Goal: Task Accomplishment & Management: Complete application form

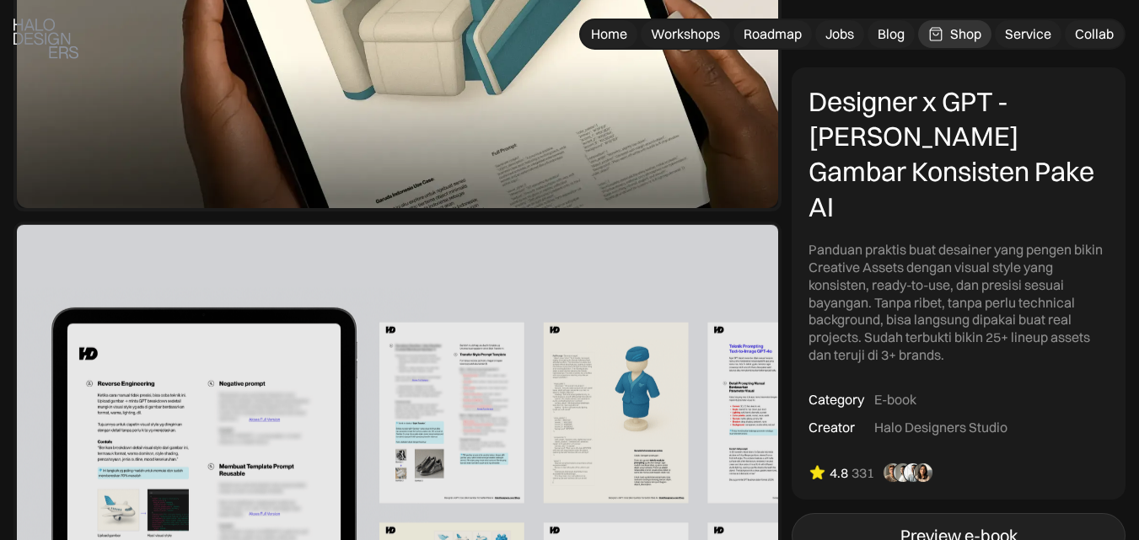
scroll to position [506, 0]
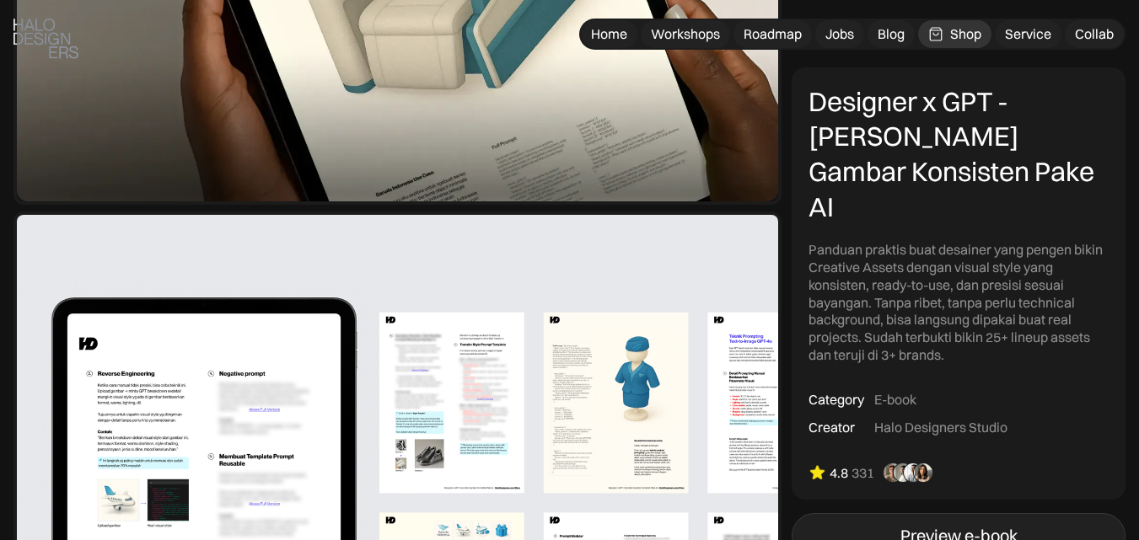
click at [925, 514] on link "Preview e-book" at bounding box center [958, 537] width 334 height 46
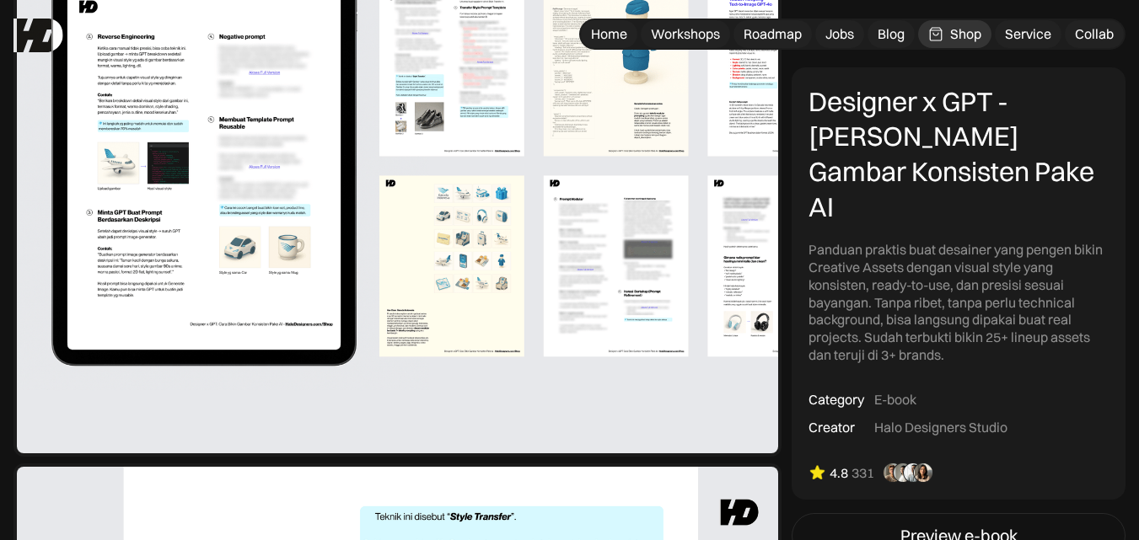
scroll to position [0, 0]
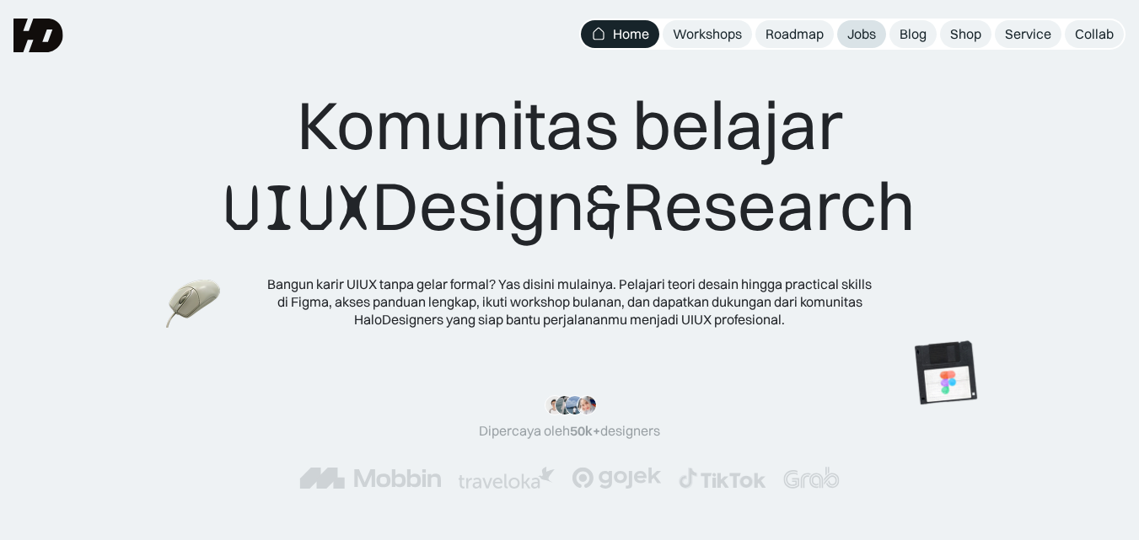
click at [861, 32] on div "Jobs" at bounding box center [861, 34] width 29 height 18
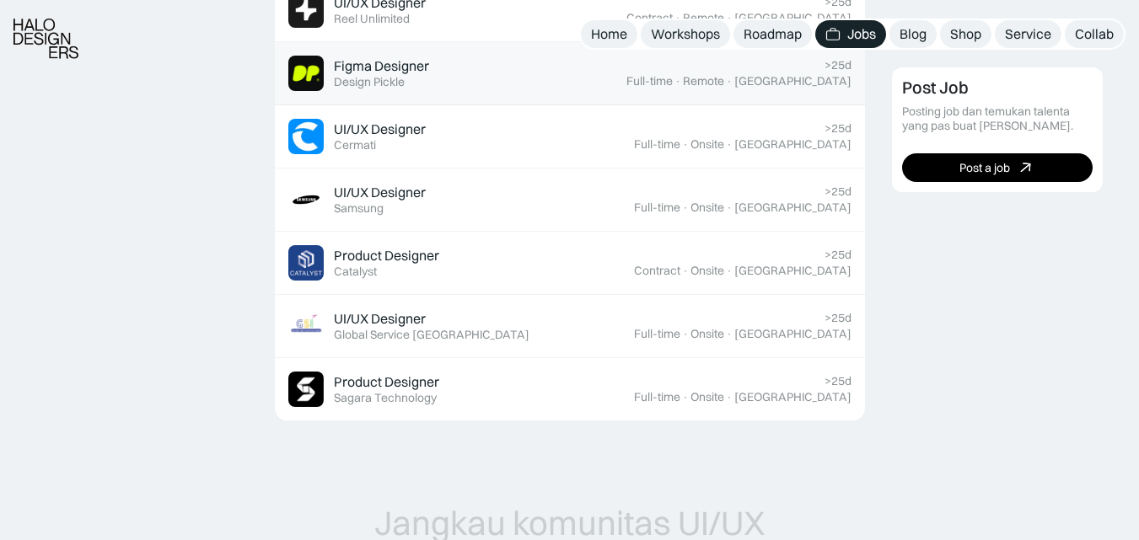
scroll to position [843, 0]
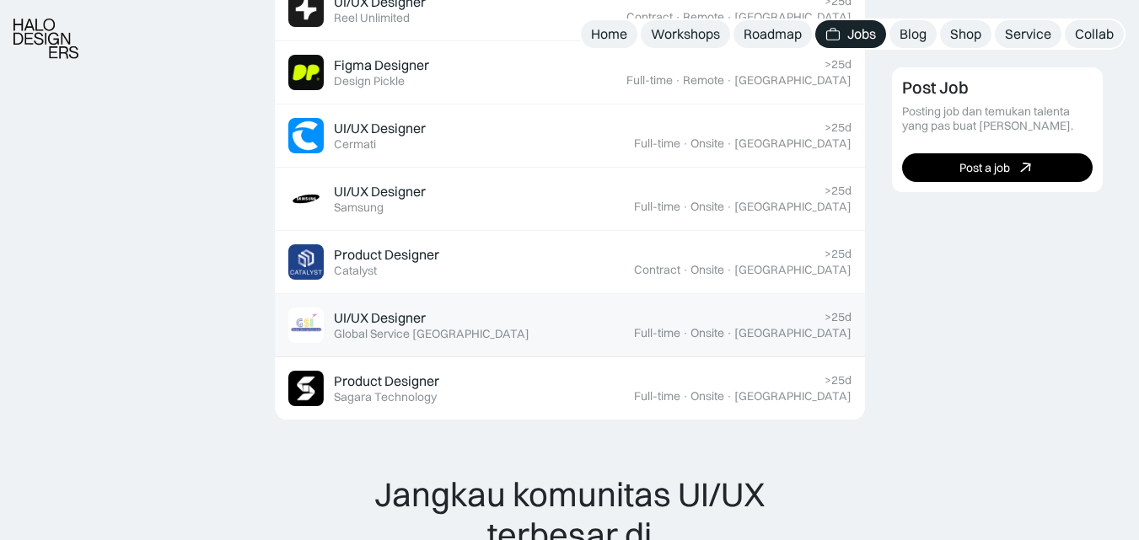
click at [614, 315] on div "UI/UX Designer Featured Global Service Indonesia" at bounding box center [461, 325] width 346 height 35
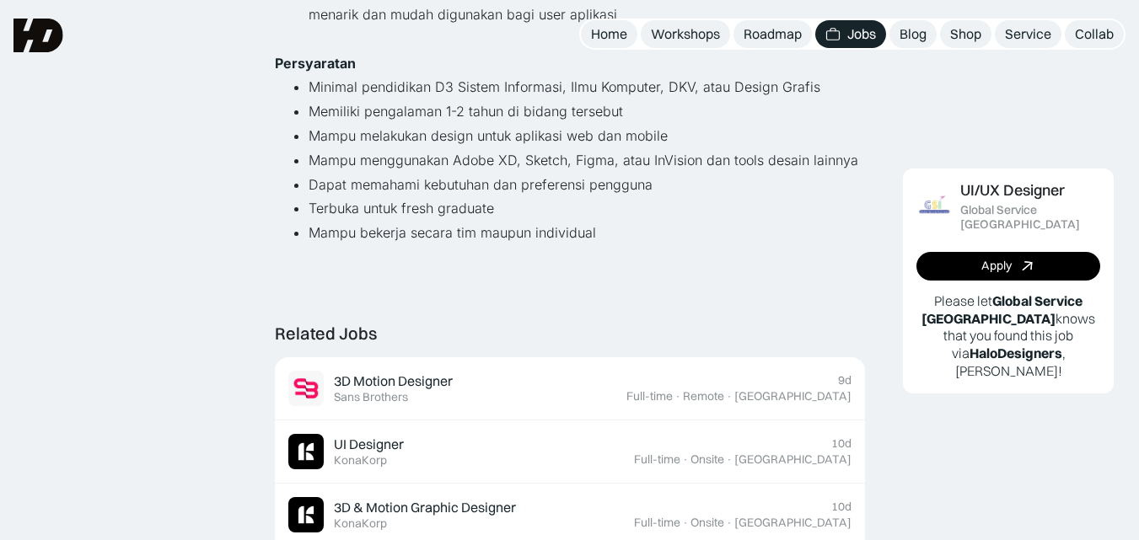
scroll to position [169, 0]
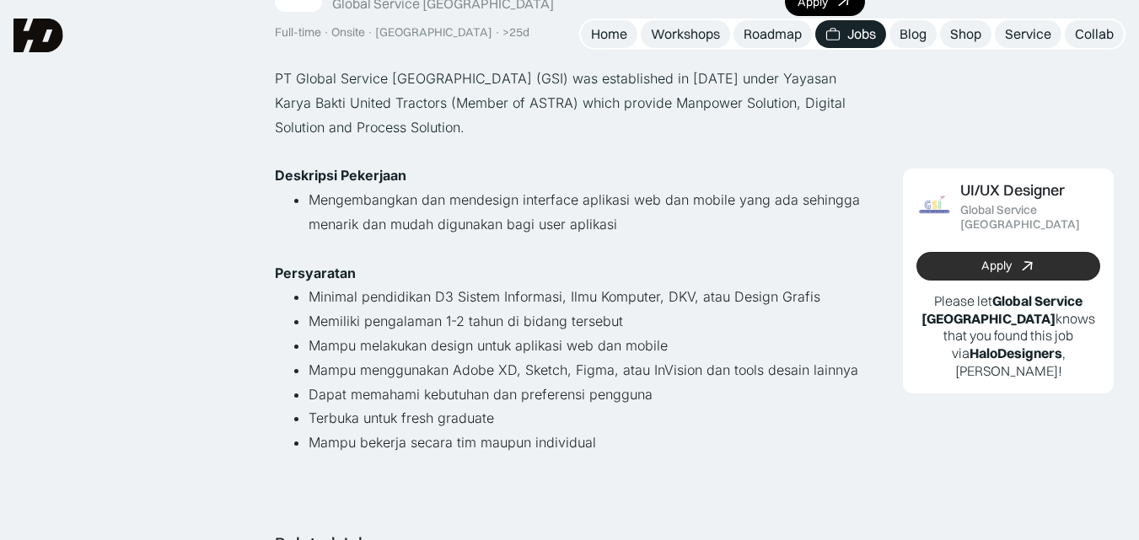
click at [957, 251] on link "Apply" at bounding box center [1008, 265] width 184 height 29
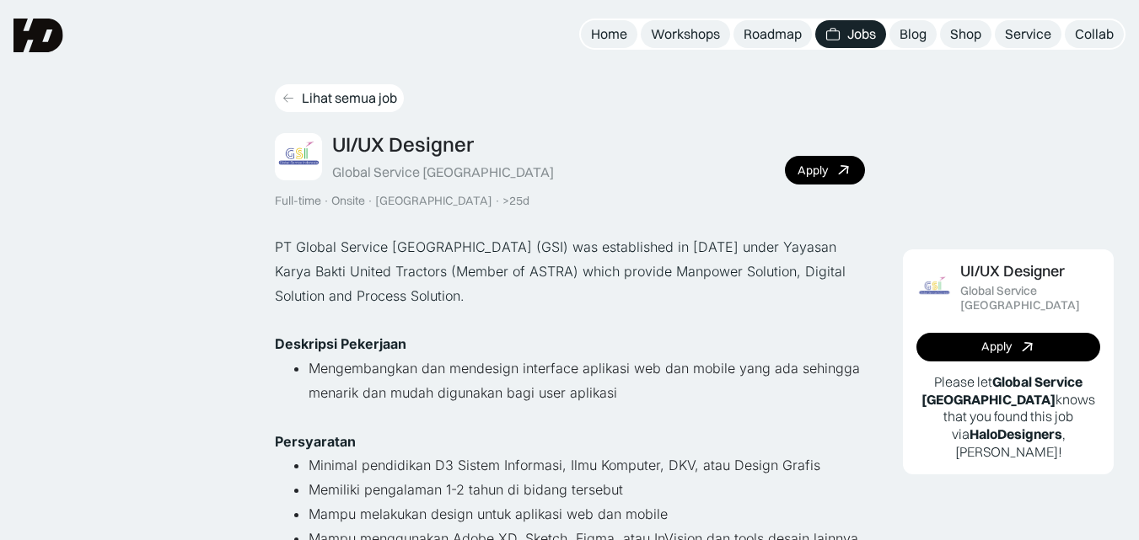
click at [302, 95] on div "Lihat semua job" at bounding box center [349, 98] width 95 height 18
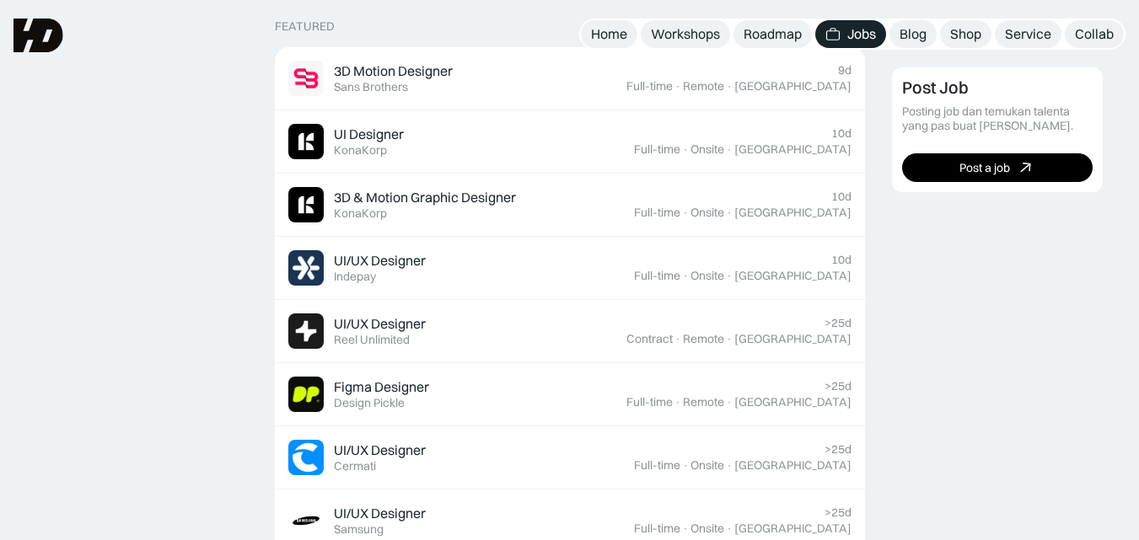
scroll to position [506, 0]
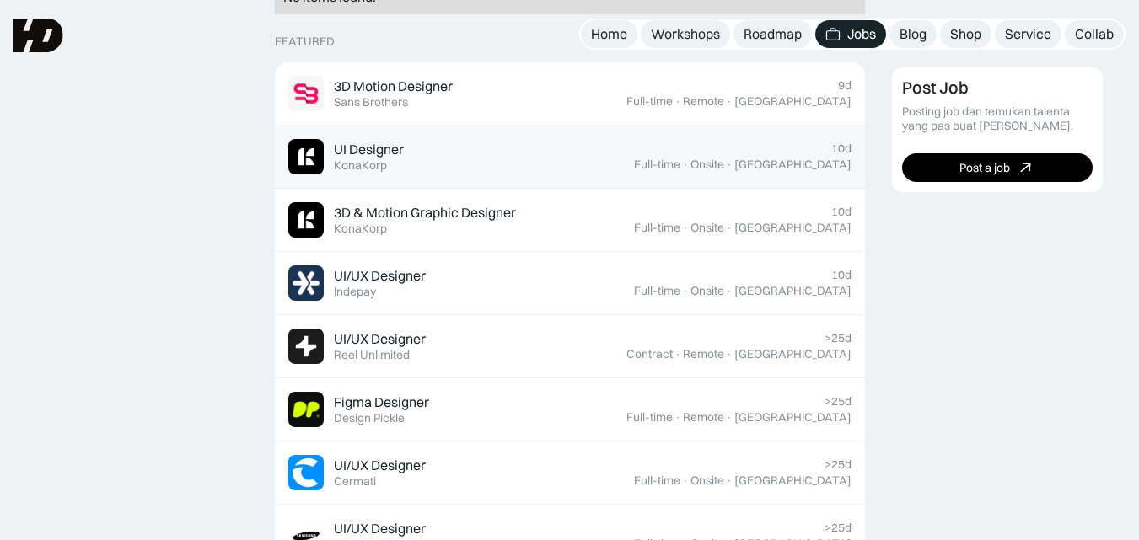
click at [616, 171] on div "UI Designer Featured KonaKorp" at bounding box center [461, 156] width 346 height 35
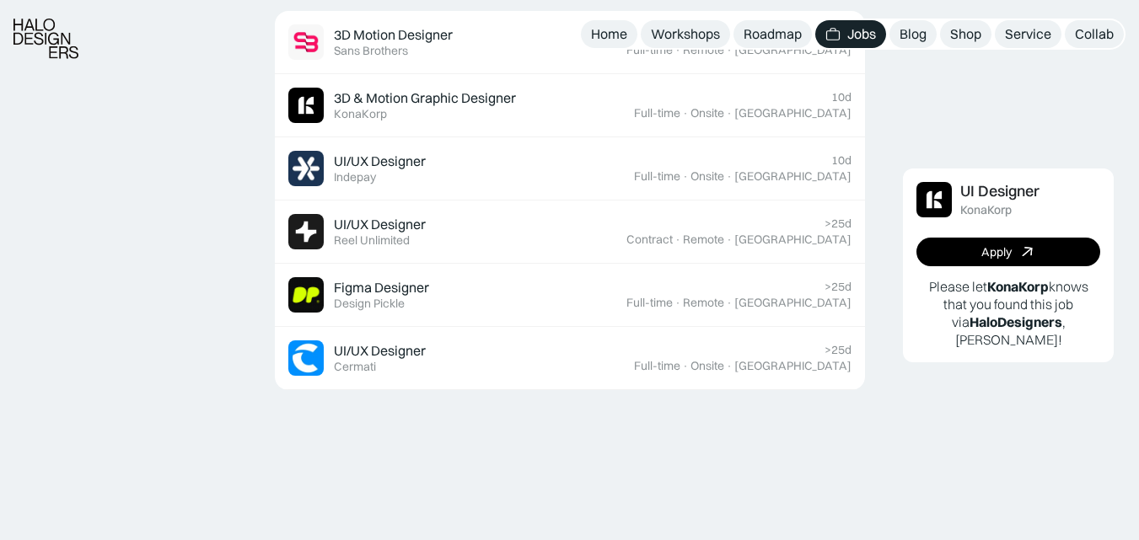
scroll to position [1096, 0]
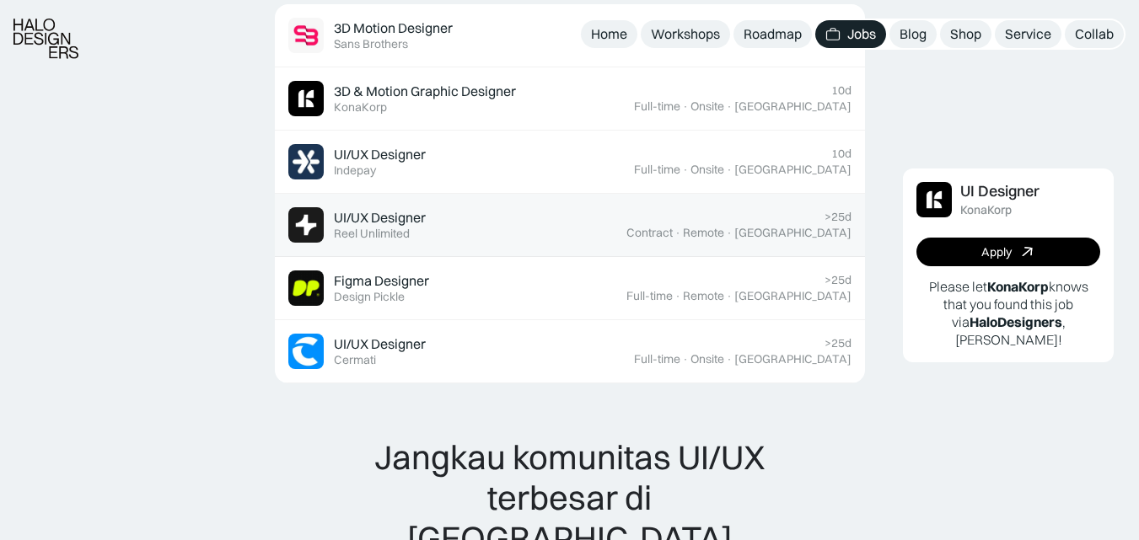
click at [559, 238] on div "UI/UX Designer Featured Reel Unlimited" at bounding box center [457, 224] width 338 height 35
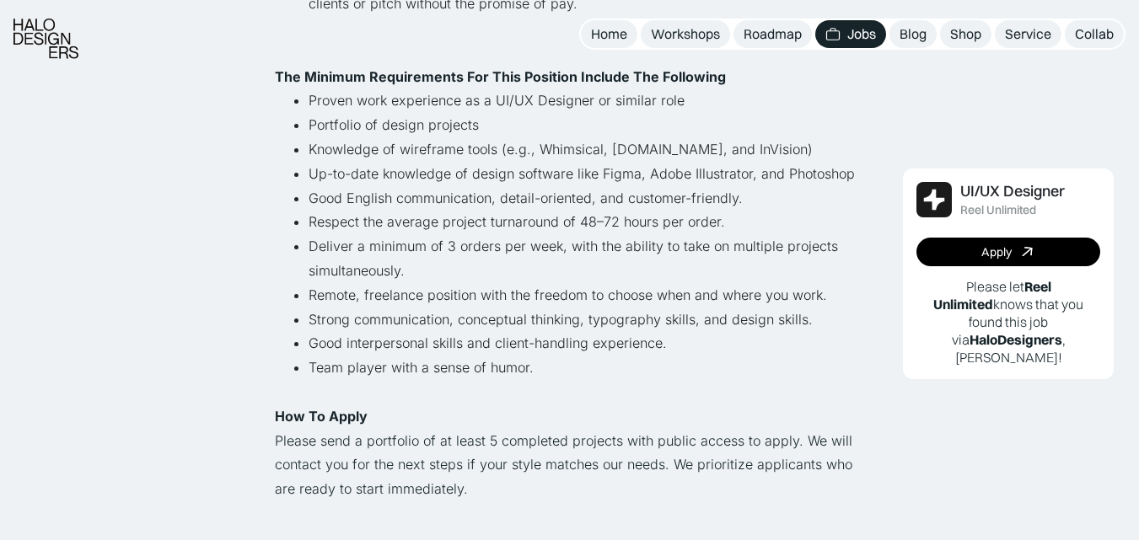
scroll to position [1096, 0]
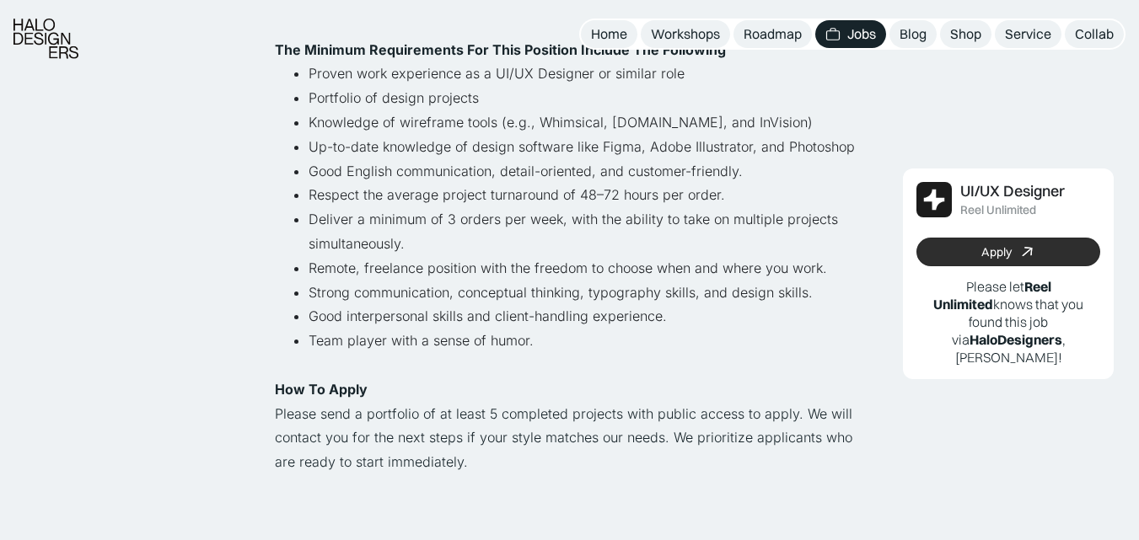
click at [964, 250] on link "Apply" at bounding box center [1008, 252] width 184 height 29
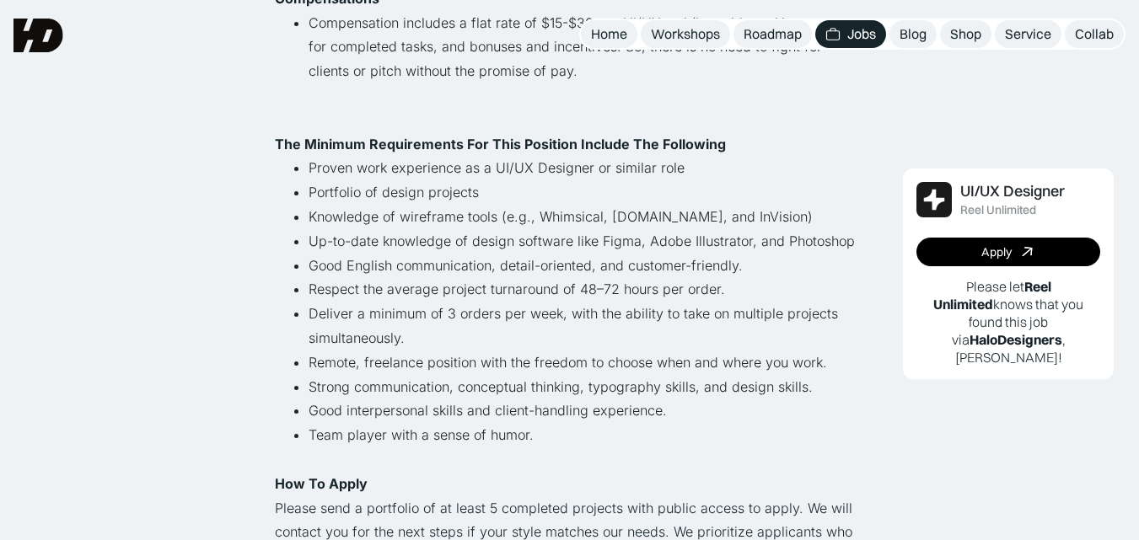
scroll to position [758, 0]
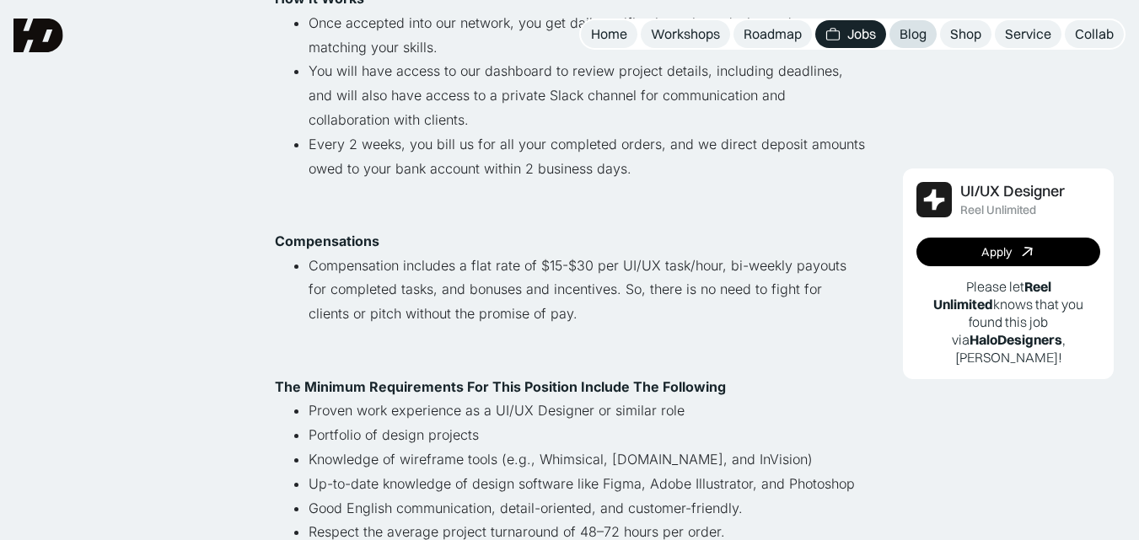
click at [906, 43] on link "Blog" at bounding box center [912, 34] width 47 height 28
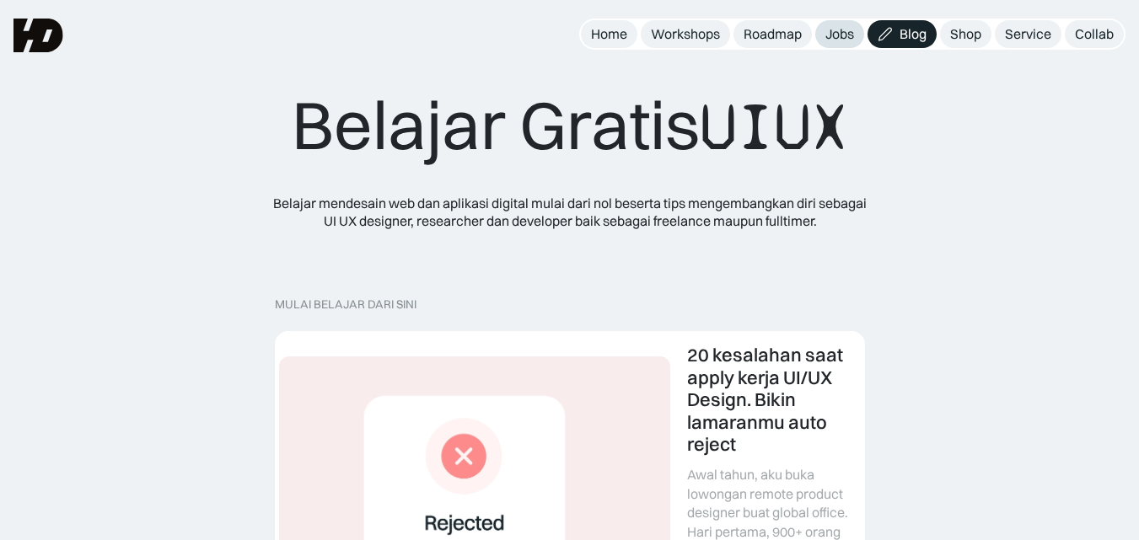
click at [847, 38] on div "Jobs" at bounding box center [839, 34] width 29 height 18
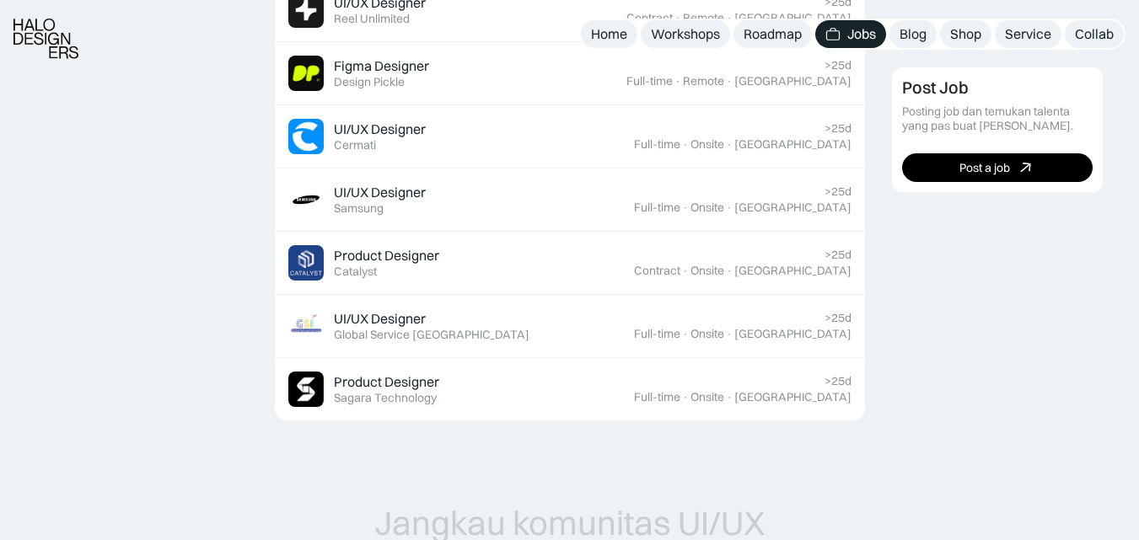
scroll to position [843, 0]
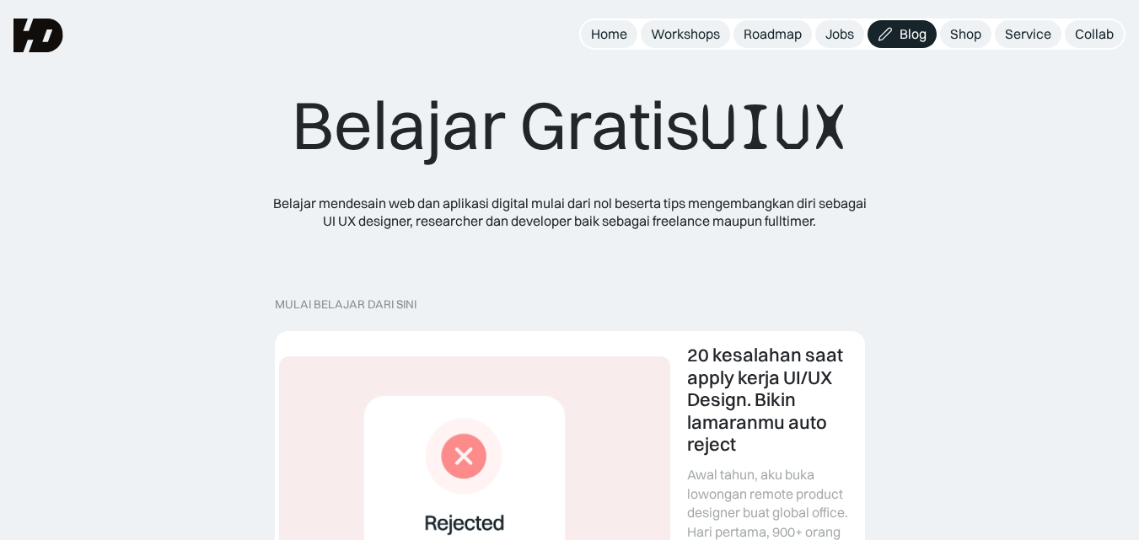
click at [904, 39] on div "Blog" at bounding box center [912, 34] width 27 height 18
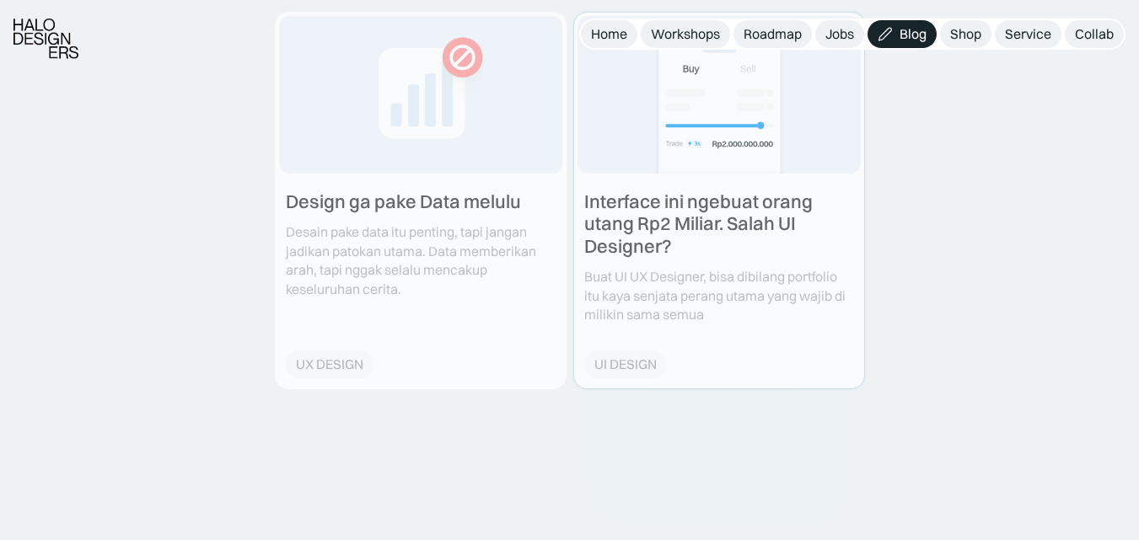
scroll to position [1011, 0]
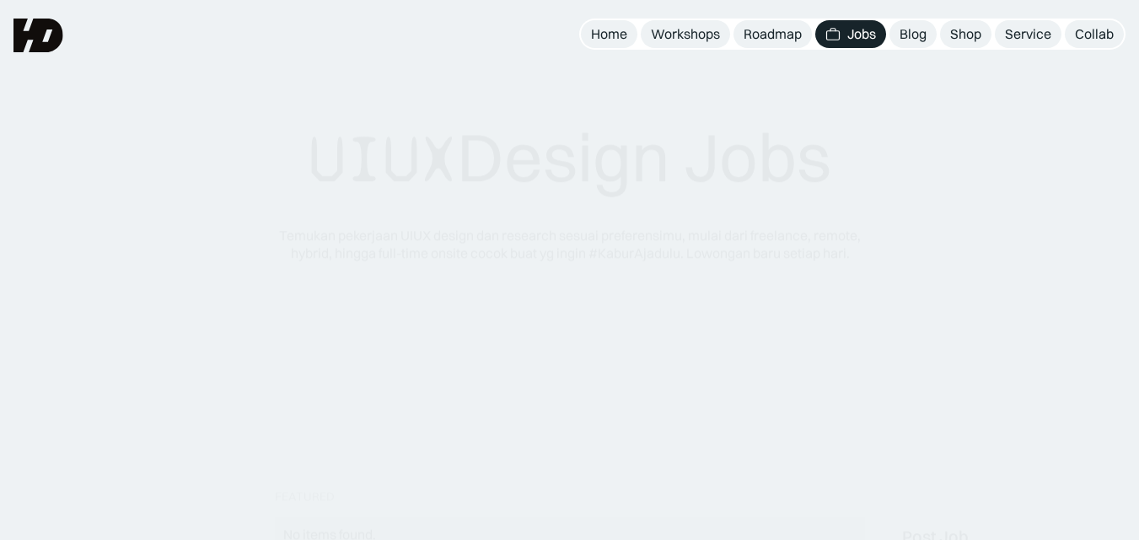
click at [903, 26] on div "Blog" at bounding box center [912, 34] width 27 height 18
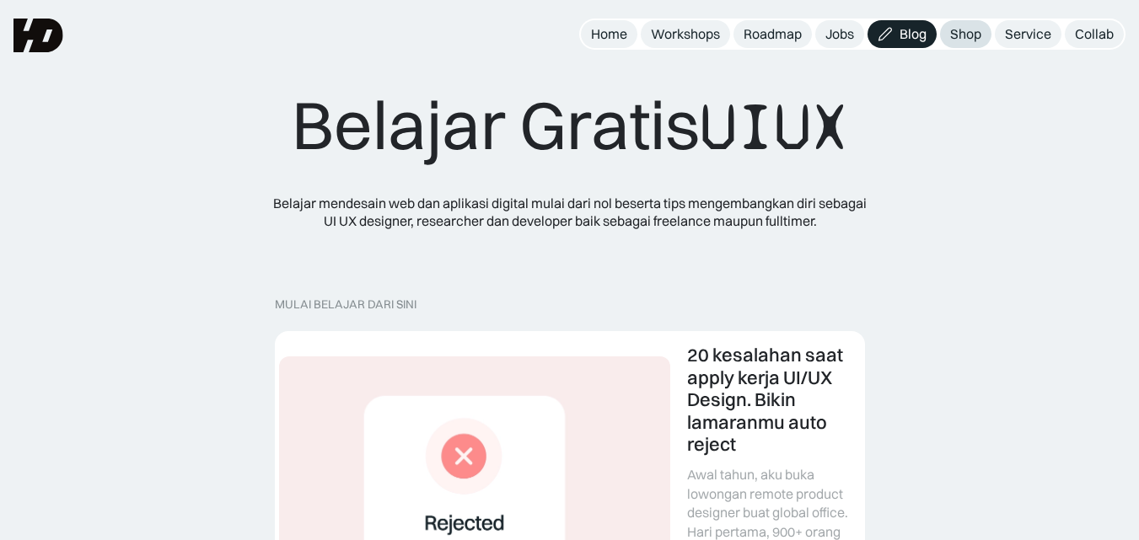
click at [978, 34] on div "Shop" at bounding box center [965, 34] width 31 height 18
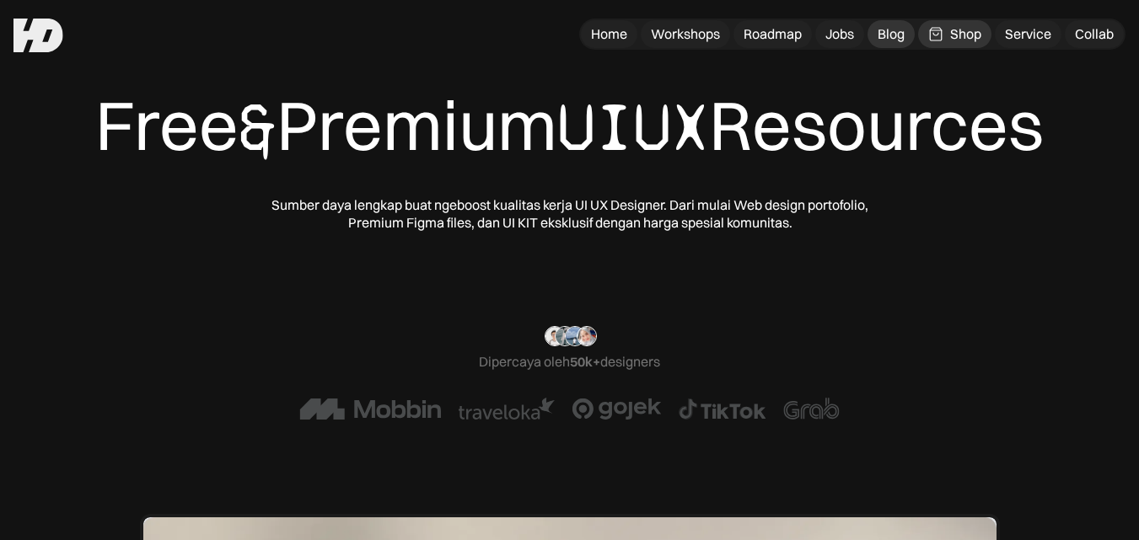
click at [907, 29] on link "Blog" at bounding box center [890, 34] width 47 height 28
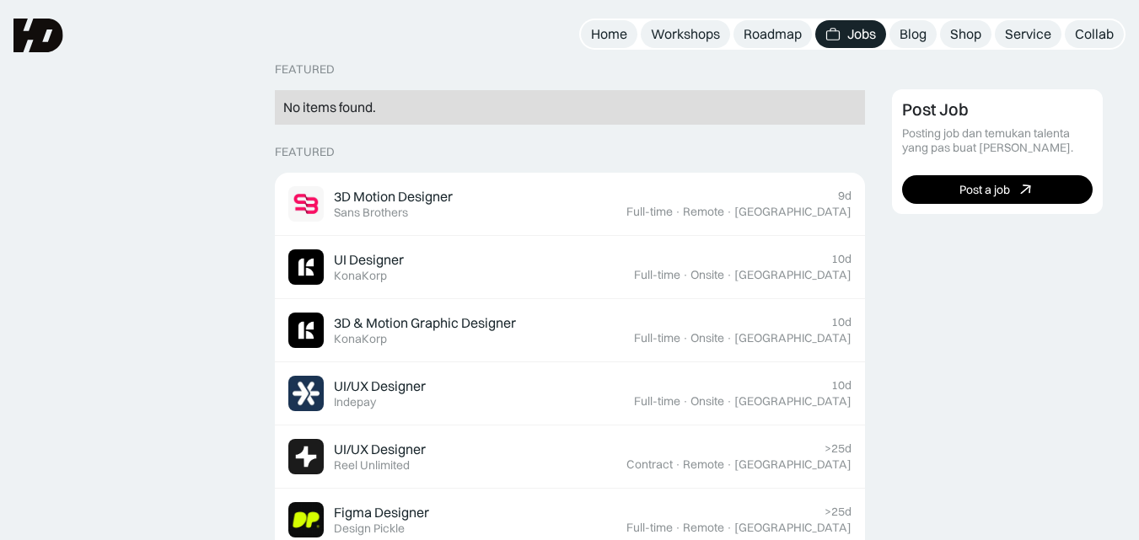
scroll to position [337, 0]
